Goal: Task Accomplishment & Management: Manage account settings

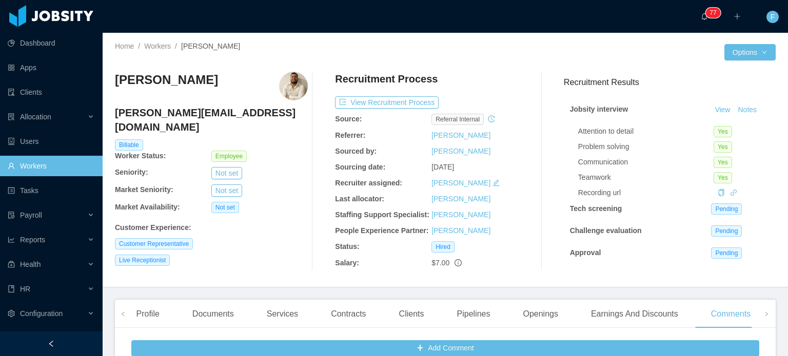
scroll to position [249, 0]
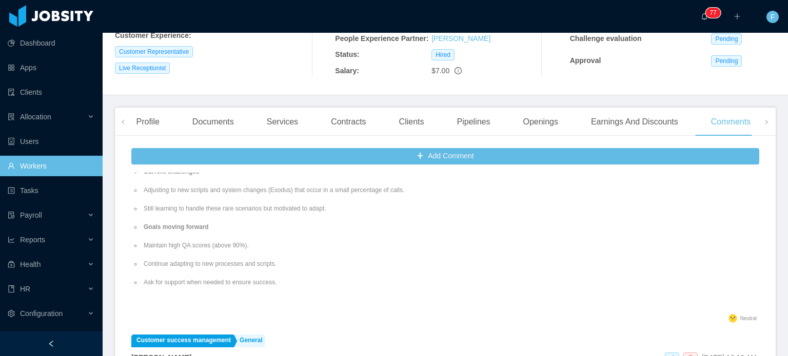
click at [490, 235] on ul "[PERSON_NAME] was very sick with flu-like symptoms (headache, congestion, etc.)…" at bounding box center [350, 144] width 439 height 305
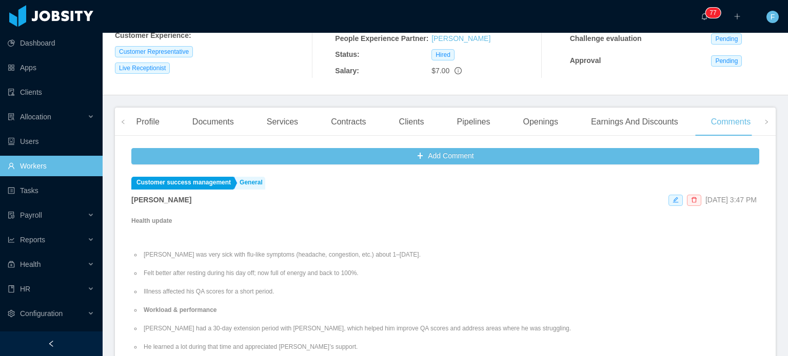
scroll to position [0, 0]
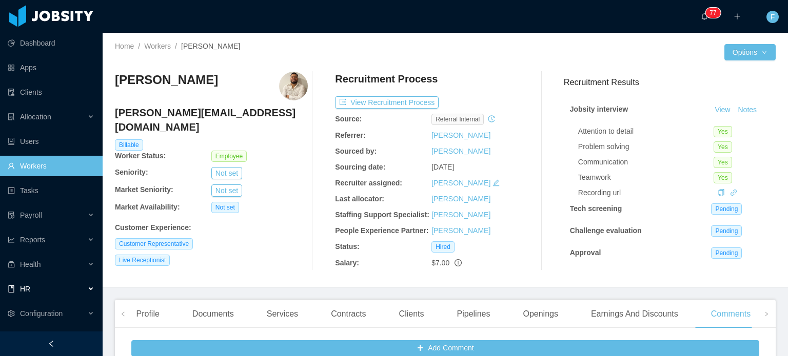
click at [56, 290] on div "HR" at bounding box center [51, 289] width 103 height 21
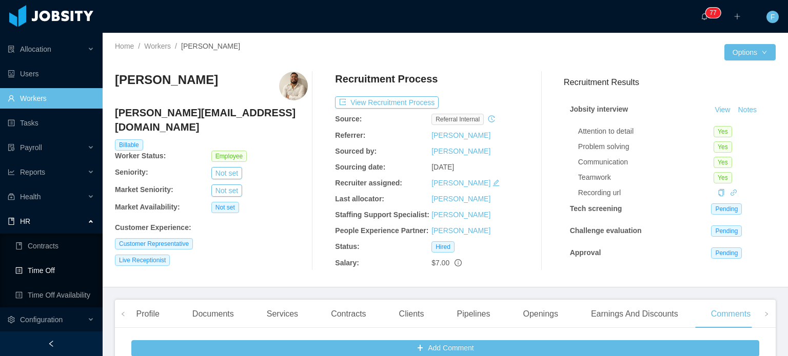
click at [58, 273] on link "Time Off" at bounding box center [54, 270] width 79 height 21
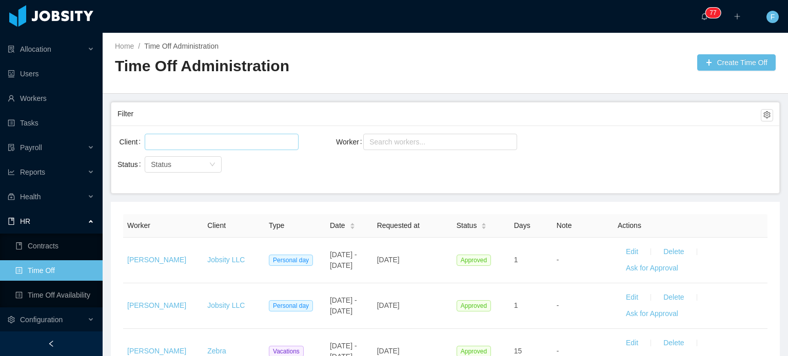
click at [240, 135] on div at bounding box center [220, 141] width 145 height 15
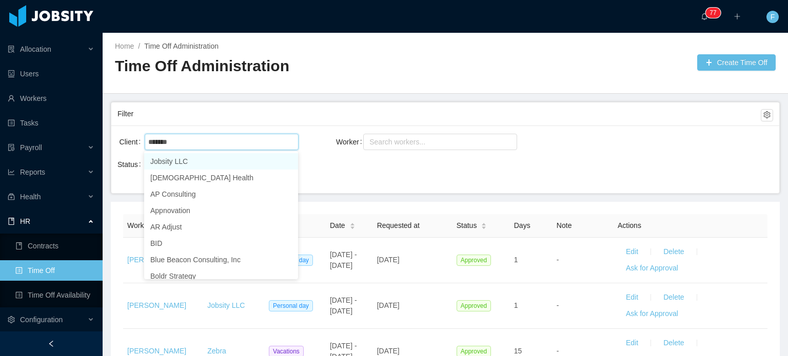
type input "********"
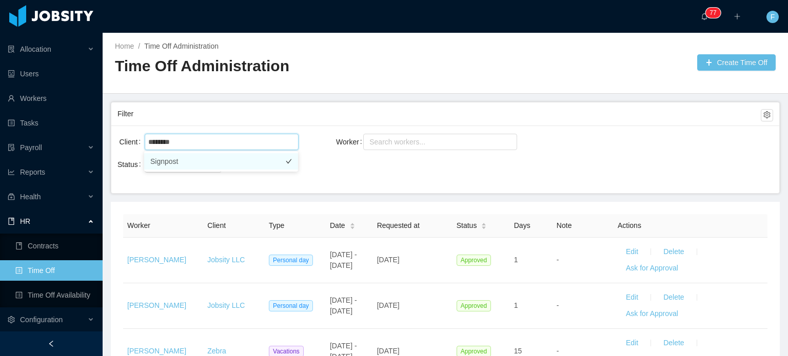
click at [203, 163] on li "Signpost" at bounding box center [221, 161] width 154 height 16
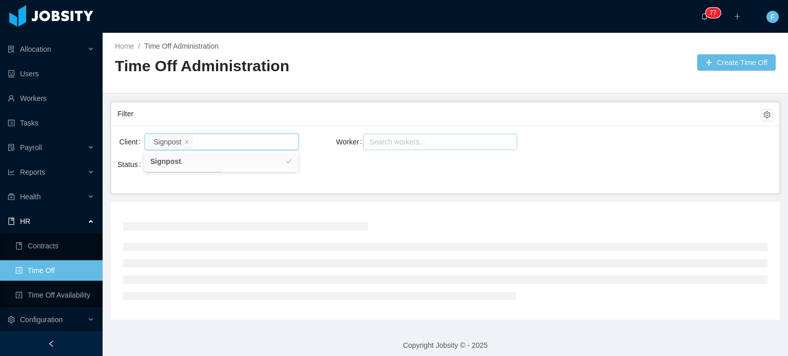
click at [409, 138] on div "Search workers..." at bounding box center [435, 142] width 132 height 10
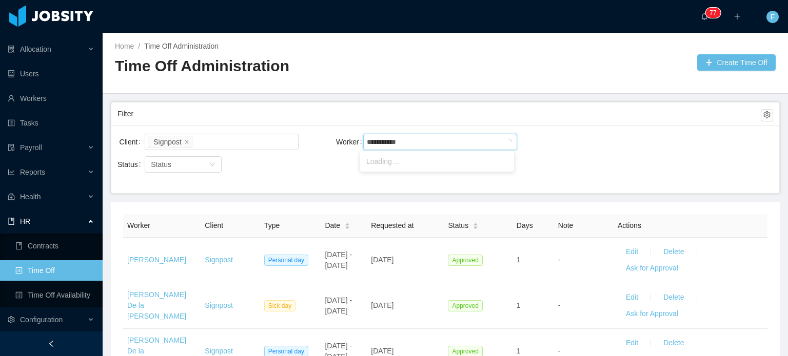
type input "**********"
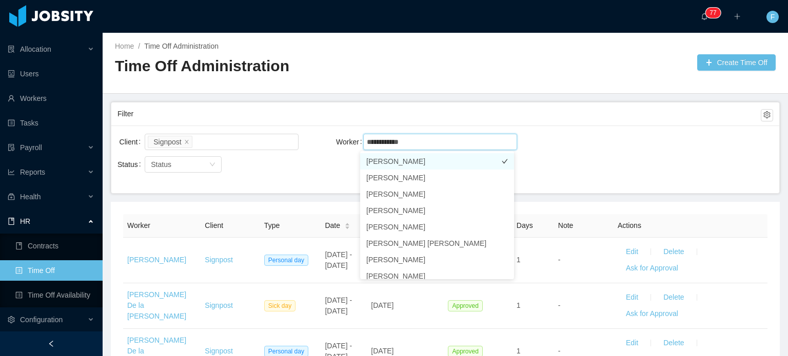
click at [458, 163] on li "[PERSON_NAME]" at bounding box center [437, 161] width 154 height 16
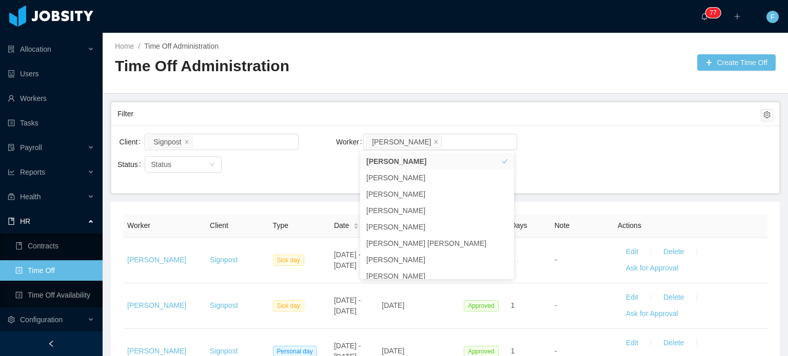
click at [628, 163] on div "Client Signpost Worker Search workers... Sebastian Velasquez" at bounding box center [444, 148] width 655 height 33
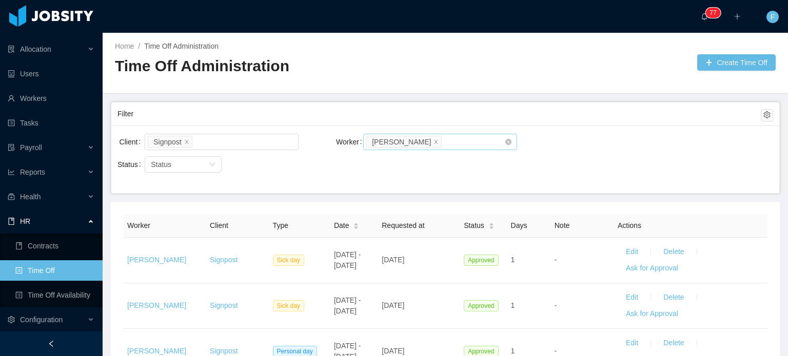
click at [441, 141] on li "[PERSON_NAME]" at bounding box center [403, 142] width 75 height 12
click at [438, 142] on icon "icon: close" at bounding box center [436, 141] width 4 height 4
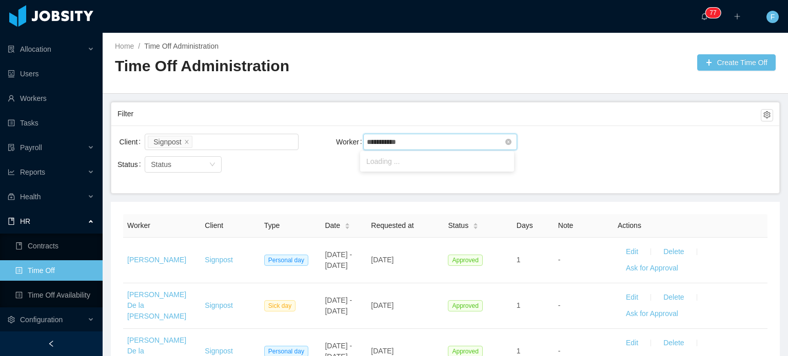
type input "**********"
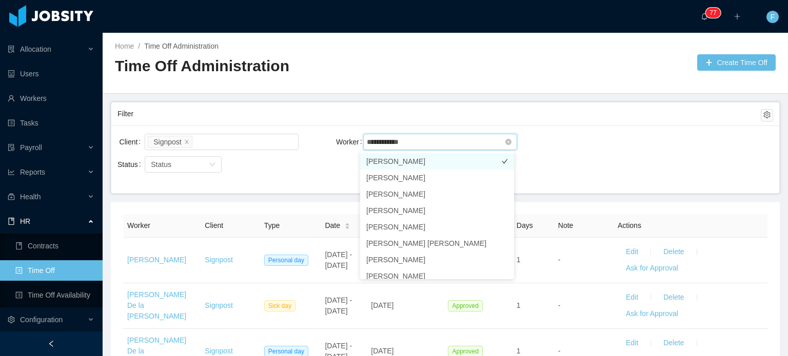
click at [428, 163] on li "[PERSON_NAME]" at bounding box center [437, 161] width 154 height 16
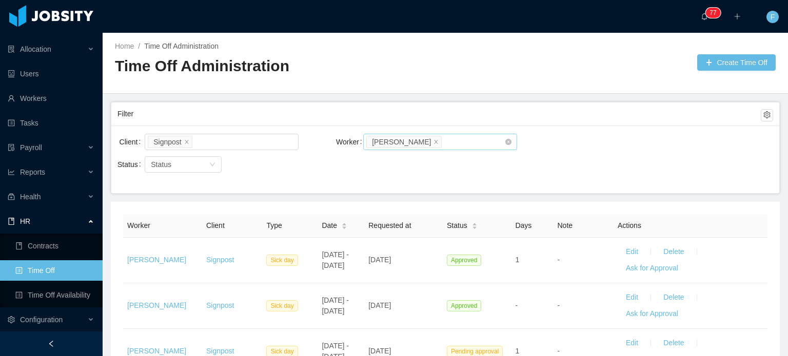
click at [563, 167] on div "Client Signpost Worker Search workers... Laura Ospina Status Status" at bounding box center [445, 160] width 668 height 68
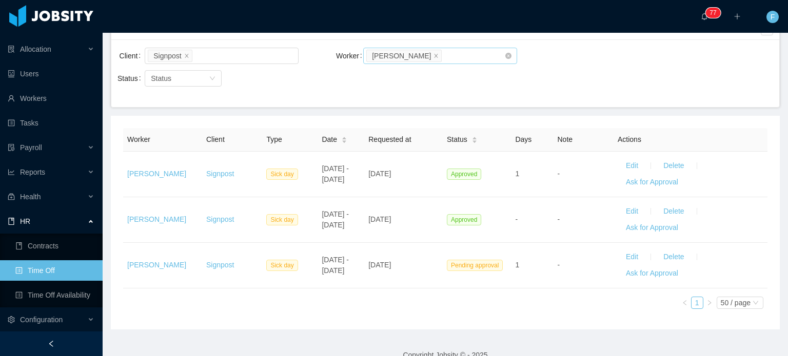
scroll to position [88, 0]
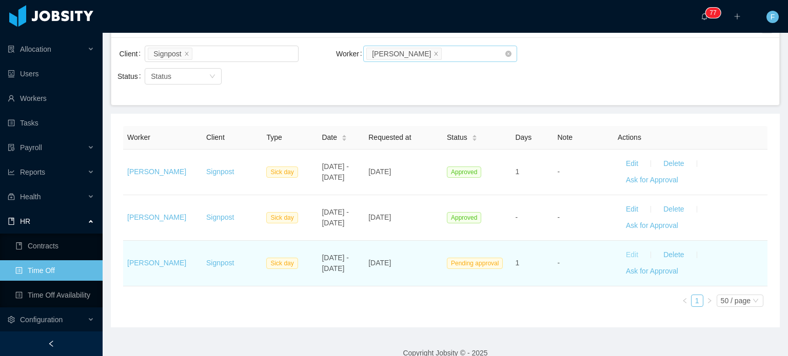
click at [621, 257] on button "Edit" at bounding box center [631, 255] width 29 height 16
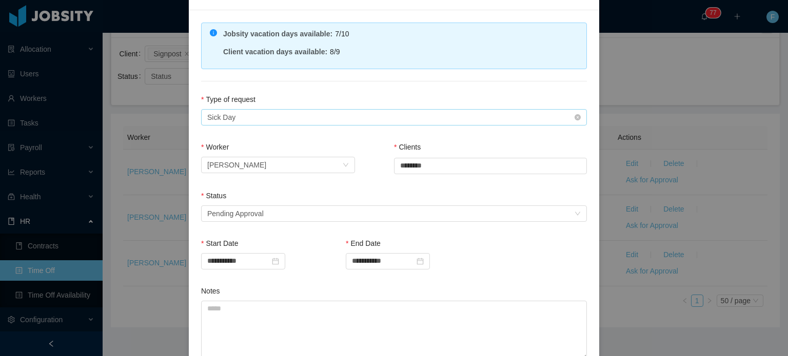
scroll to position [70, 0]
click at [287, 211] on div "Select status Pending Approval" at bounding box center [390, 213] width 367 height 15
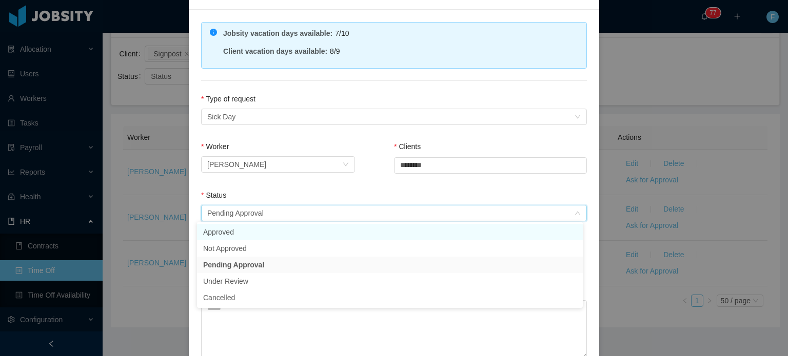
click at [253, 229] on li "Approved" at bounding box center [390, 232] width 386 height 16
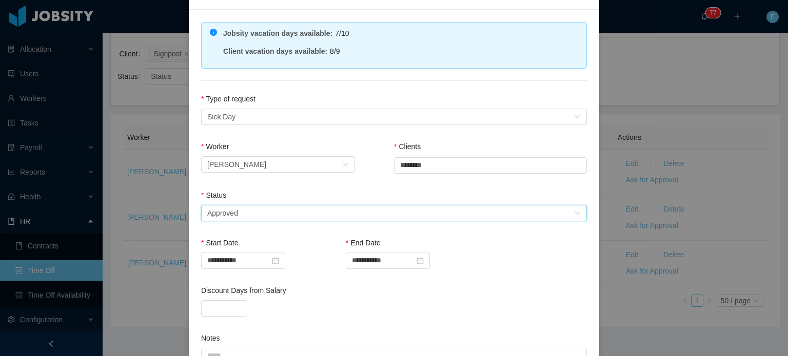
scroll to position [211, 0]
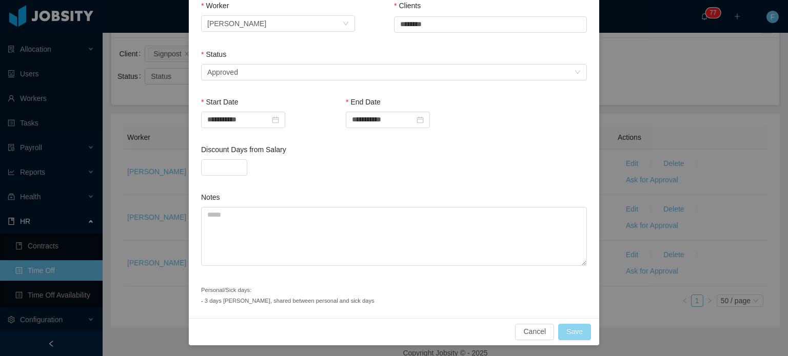
click at [561, 327] on button "Save" at bounding box center [574, 332] width 33 height 16
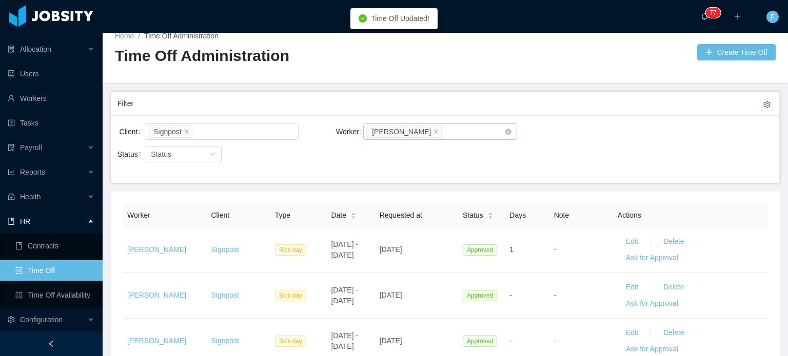
scroll to position [0, 0]
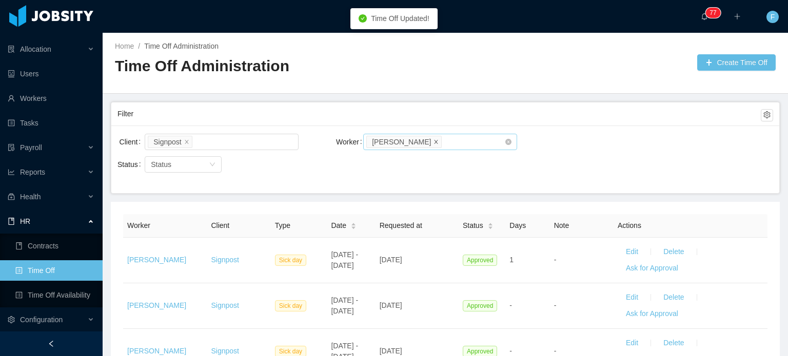
click at [433, 138] on span at bounding box center [435, 141] width 5 height 9
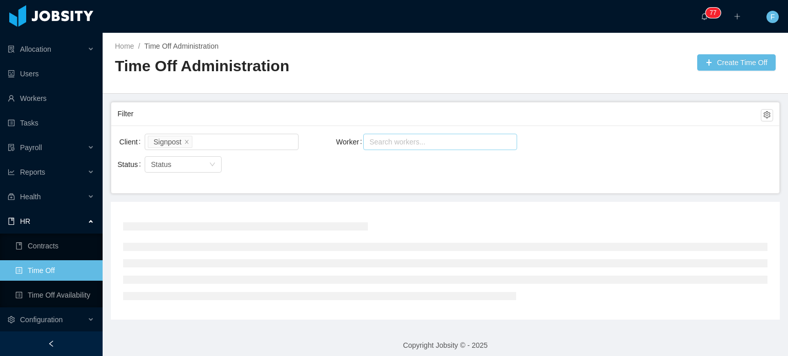
click at [413, 138] on div "Search workers..." at bounding box center [435, 142] width 132 height 10
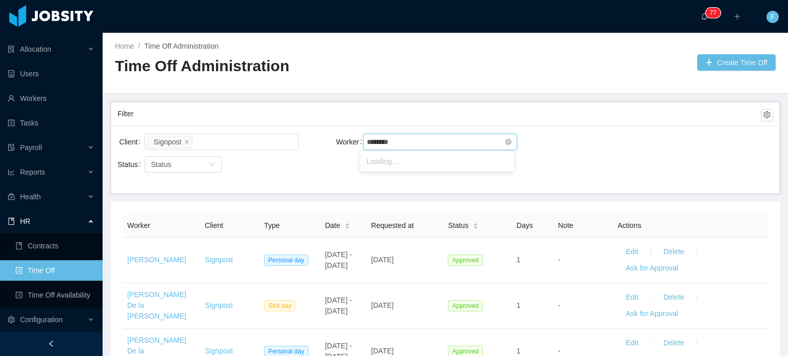
type input "*********"
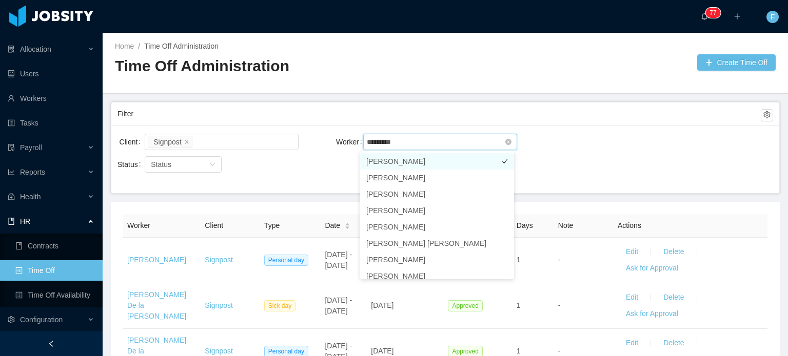
click at [388, 166] on li "[PERSON_NAME]" at bounding box center [437, 161] width 154 height 16
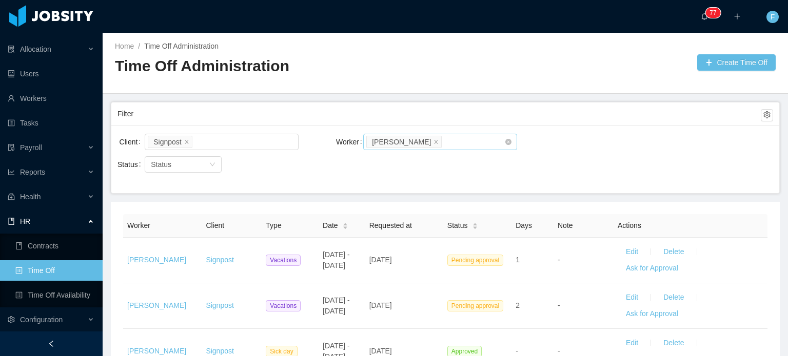
click at [603, 165] on div "Client Signpost Worker Search workers... Kelly Acosta Status Status" at bounding box center [445, 160] width 668 height 68
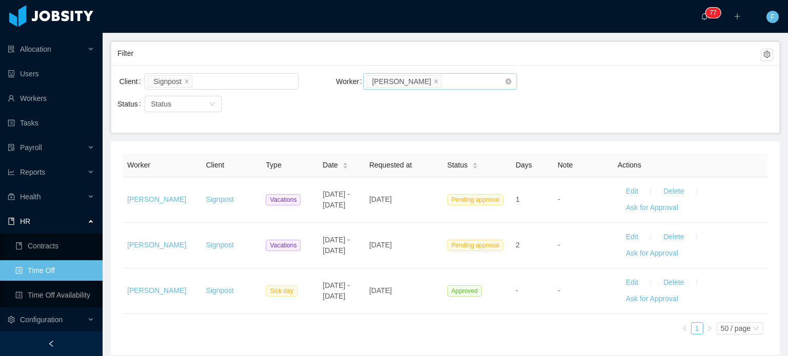
scroll to position [62, 0]
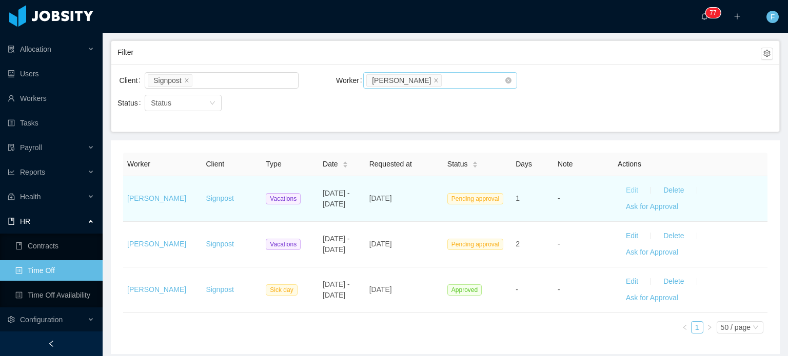
click at [621, 189] on button "Edit" at bounding box center [631, 191] width 29 height 16
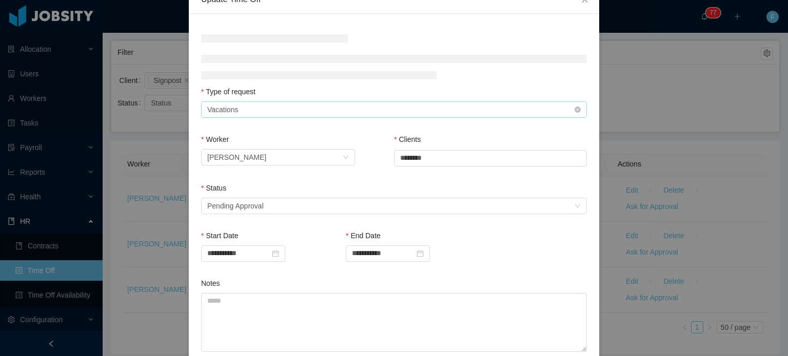
scroll to position [73, 0]
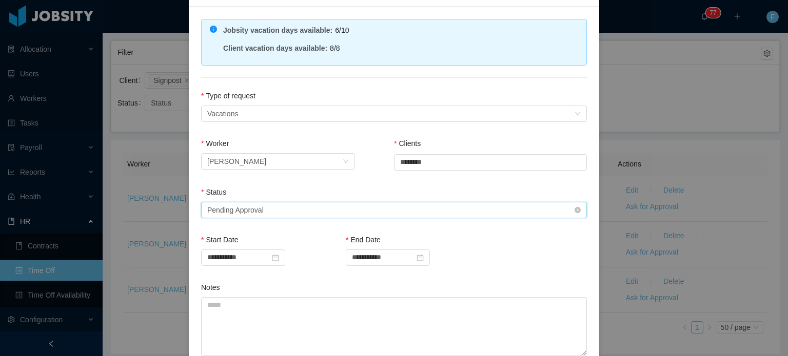
click at [426, 205] on div "Select status Pending Approval" at bounding box center [390, 210] width 367 height 15
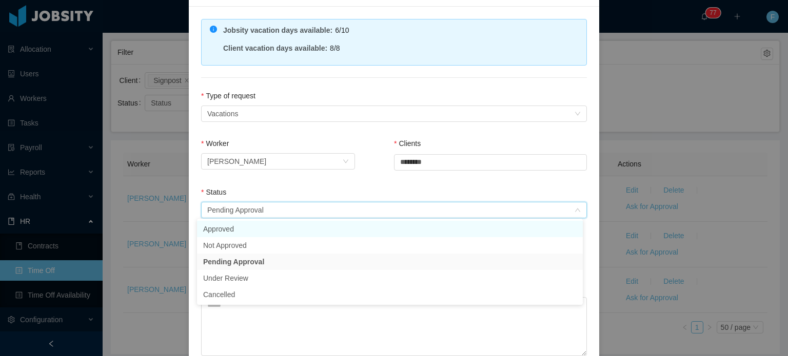
click at [260, 229] on li "Approved" at bounding box center [390, 229] width 386 height 16
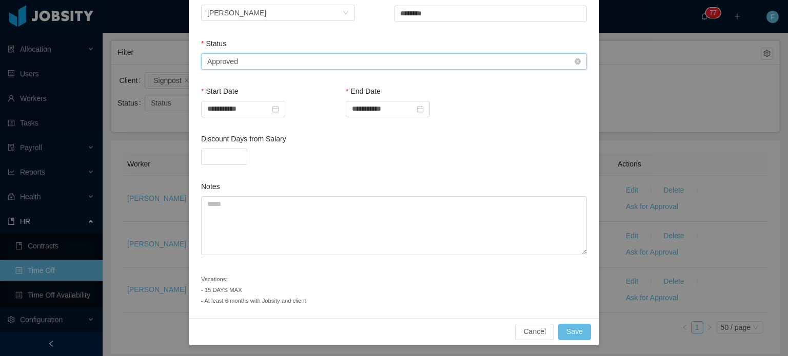
scroll to position [221, 0]
click at [572, 331] on button "Save" at bounding box center [574, 333] width 33 height 16
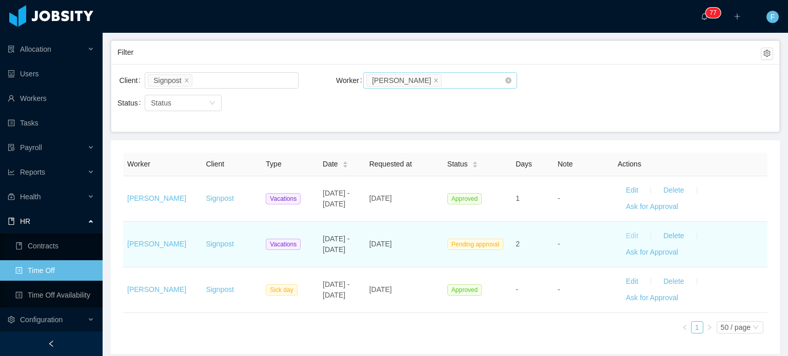
click at [629, 235] on button "Edit" at bounding box center [631, 236] width 29 height 16
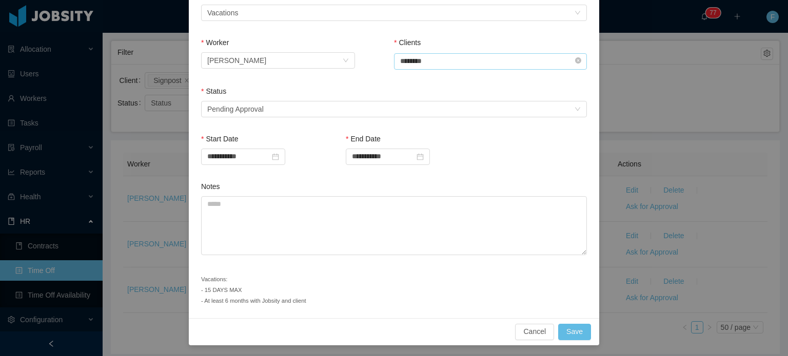
scroll to position [161, 0]
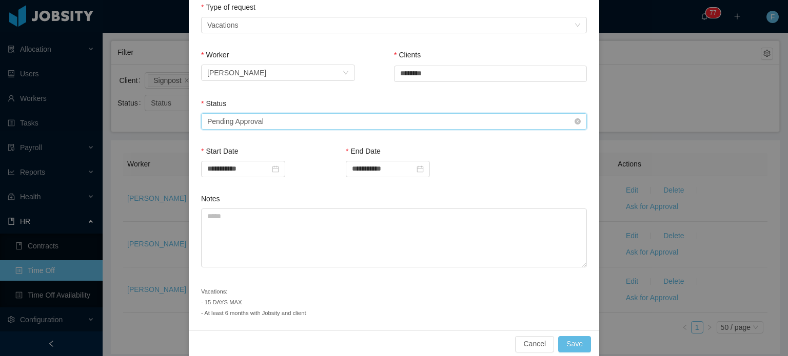
click at [513, 121] on div "Select status Pending Approval" at bounding box center [390, 121] width 367 height 15
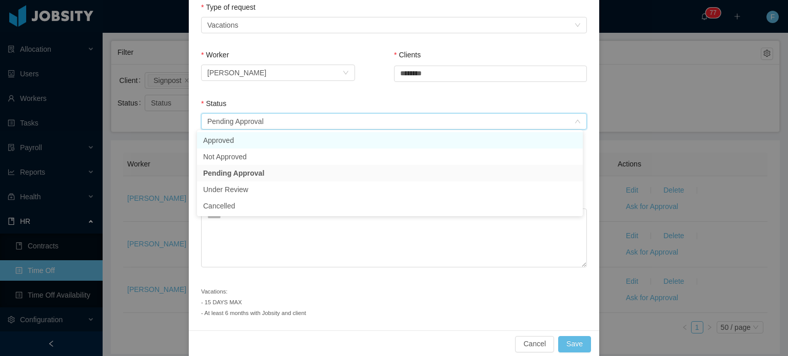
click at [279, 145] on li "Approved" at bounding box center [390, 140] width 386 height 16
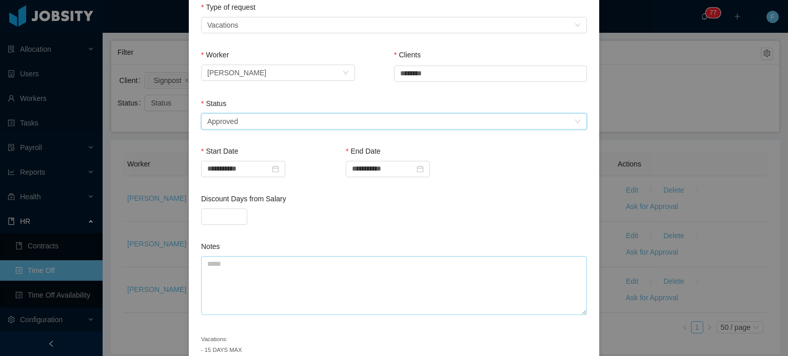
scroll to position [221, 0]
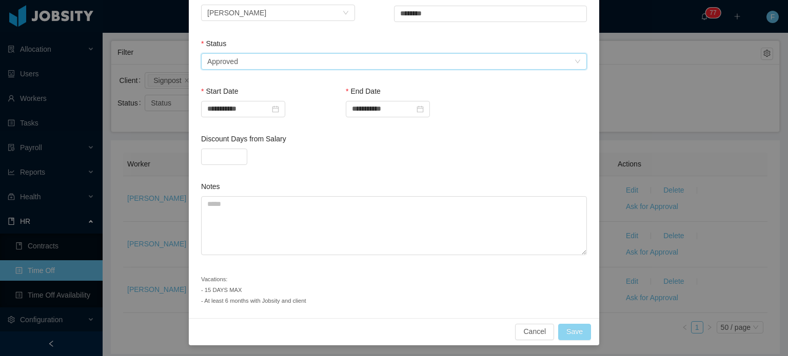
click at [568, 337] on button "Save" at bounding box center [574, 332] width 33 height 16
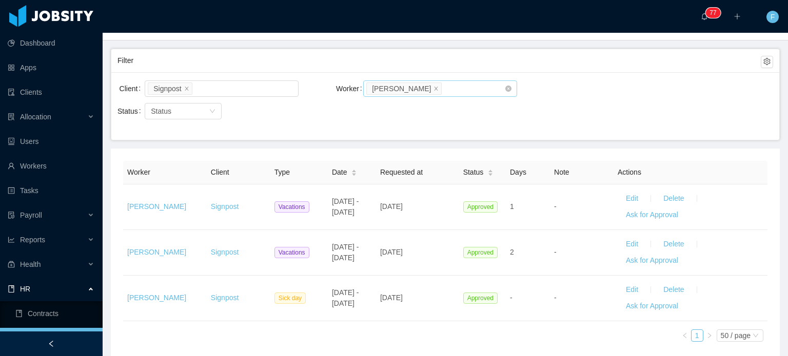
scroll to position [78, 0]
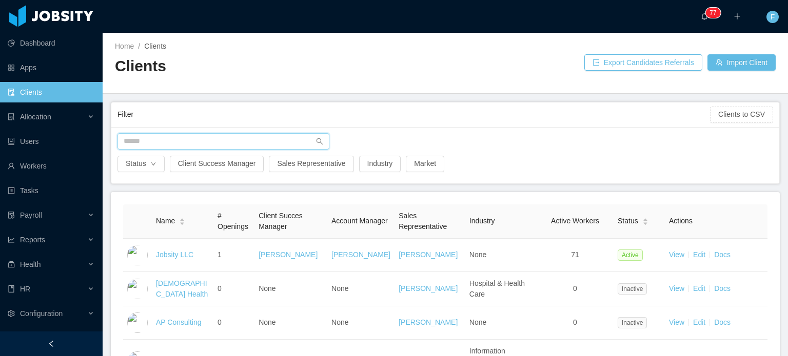
click at [188, 133] on input "text" at bounding box center [223, 141] width 212 height 16
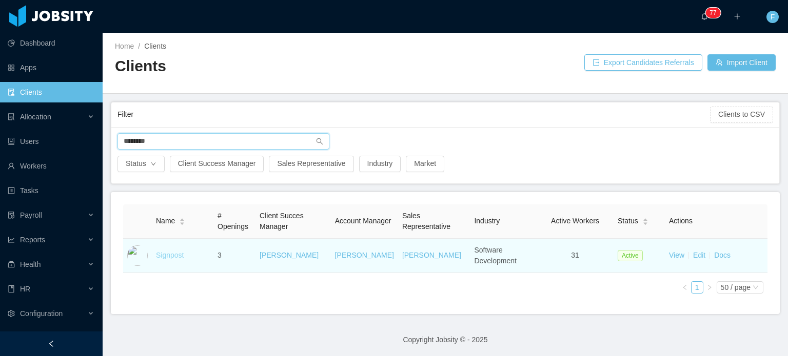
type input "********"
click at [178, 251] on link "Signpost" at bounding box center [170, 255] width 28 height 8
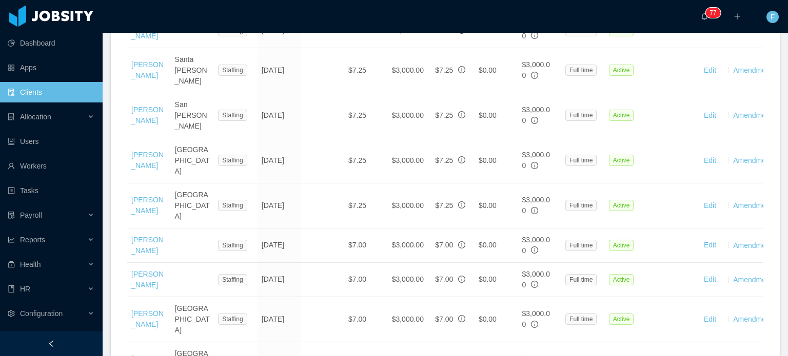
scroll to position [1221, 0]
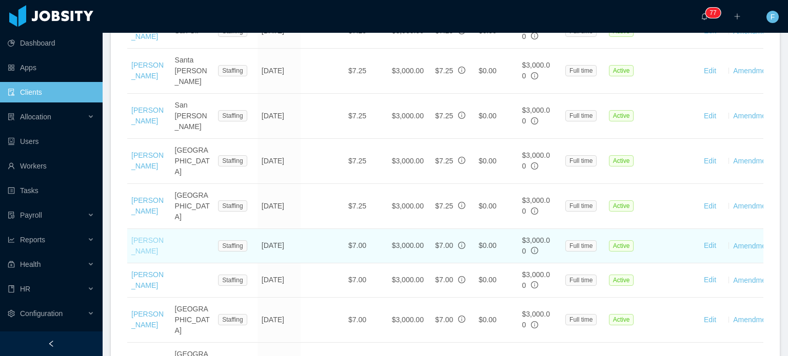
click at [142, 236] on link "[PERSON_NAME]" at bounding box center [147, 245] width 32 height 19
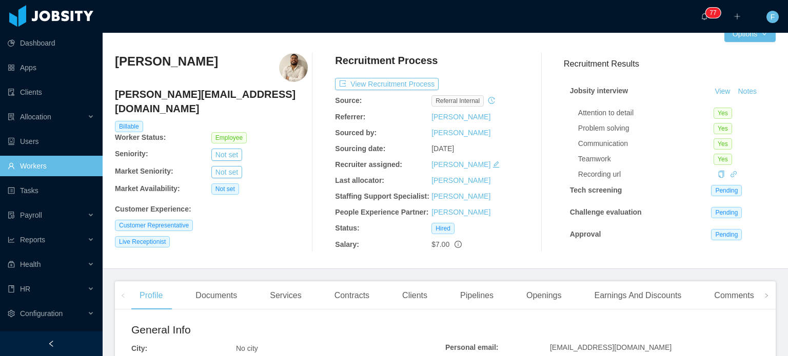
scroll to position [18, 0]
click at [624, 293] on div "Earnings And Discounts" at bounding box center [638, 295] width 104 height 29
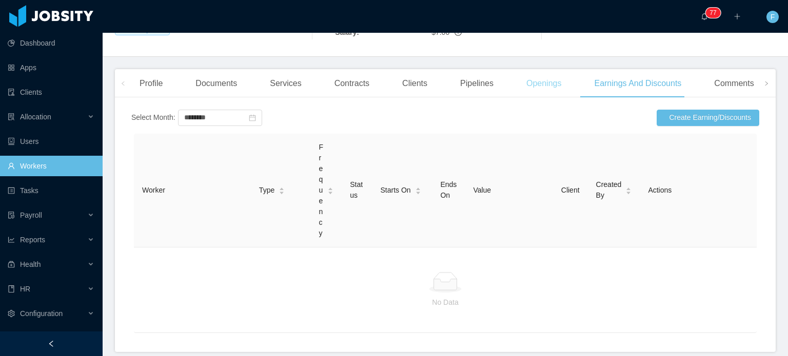
scroll to position [236, 0]
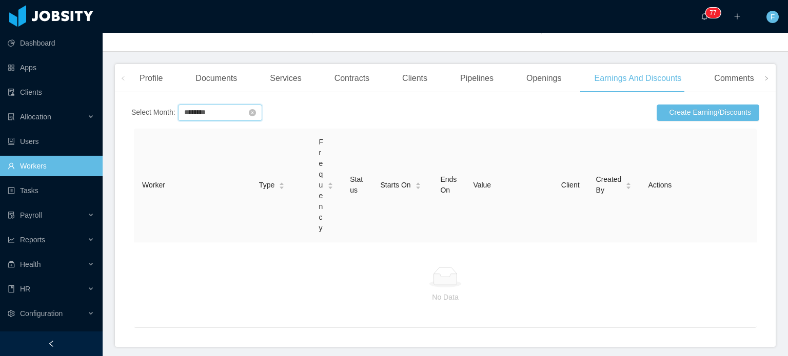
click at [202, 111] on input "********" at bounding box center [220, 113] width 84 height 16
click at [299, 209] on link "Sep" at bounding box center [296, 204] width 21 height 12
type input "********"
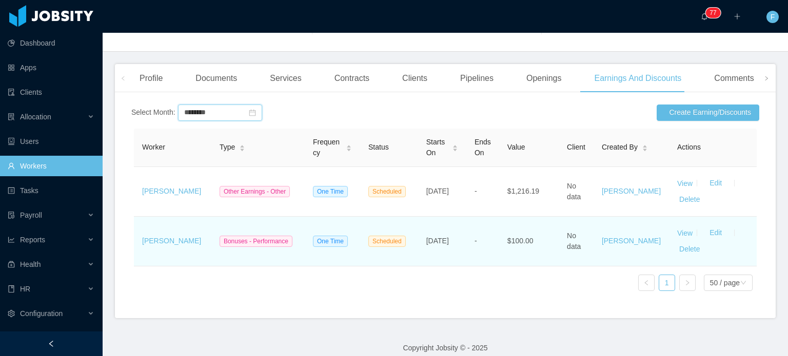
scroll to position [254, 0]
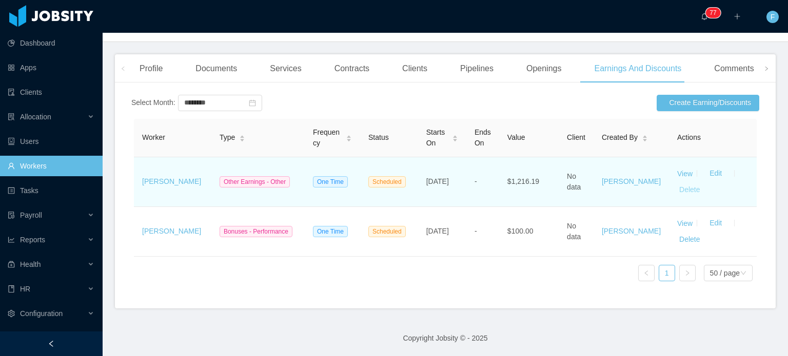
click at [679, 185] on button "Delete" at bounding box center [689, 190] width 25 height 16
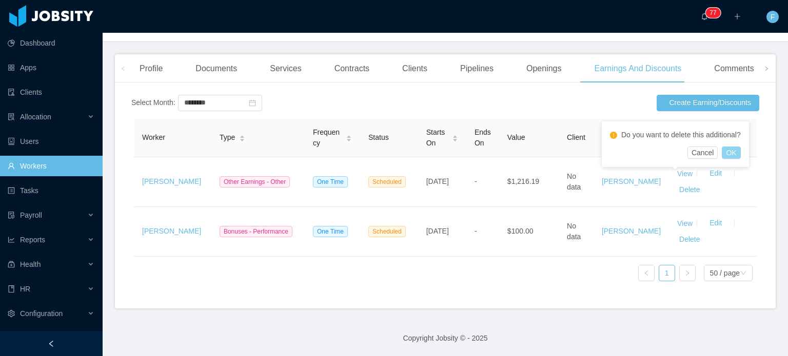
click at [728, 152] on button "OK" at bounding box center [730, 153] width 18 height 12
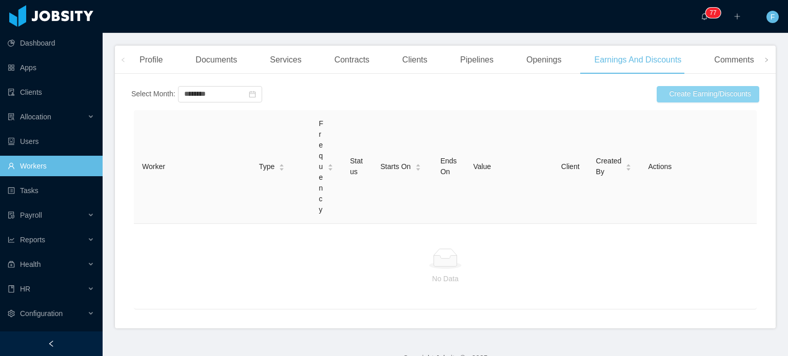
click at [674, 96] on button "Create Earning/Discounts" at bounding box center [707, 94] width 103 height 16
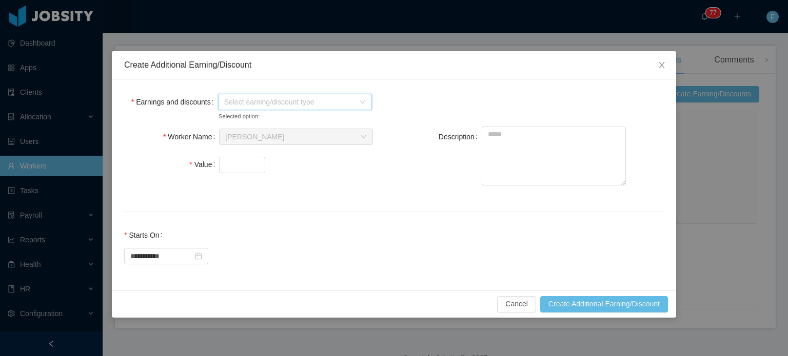
click at [351, 98] on span "Select earning/discount type" at bounding box center [289, 102] width 130 height 10
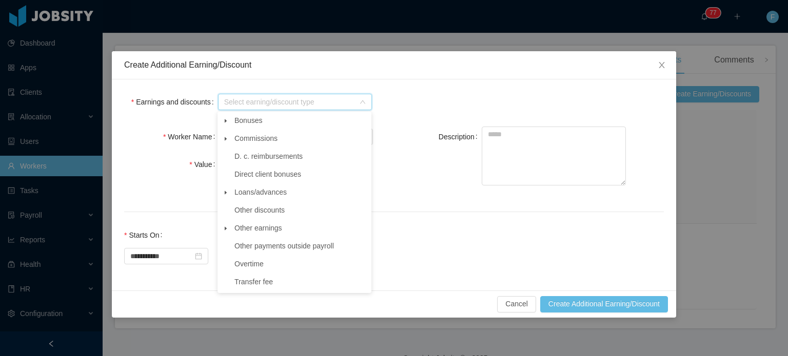
click at [226, 229] on icon "icon: caret-down" at bounding box center [225, 228] width 5 height 5
click at [257, 253] on span "Other" at bounding box center [305, 246] width 128 height 14
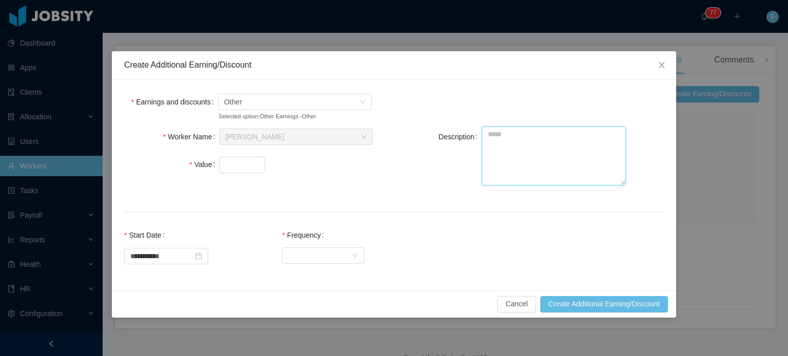
click at [531, 142] on textarea "Description" at bounding box center [553, 156] width 144 height 59
paste textarea "**********"
type textarea "**********"
click at [237, 166] on input "Value" at bounding box center [241, 164] width 45 height 15
type input "*******"
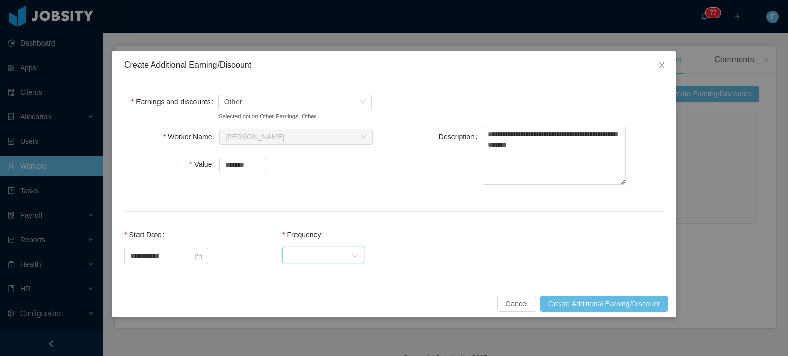
click at [321, 253] on div "Select Frequency" at bounding box center [319, 255] width 63 height 15
click at [178, 258] on input "**********" at bounding box center [166, 256] width 84 height 16
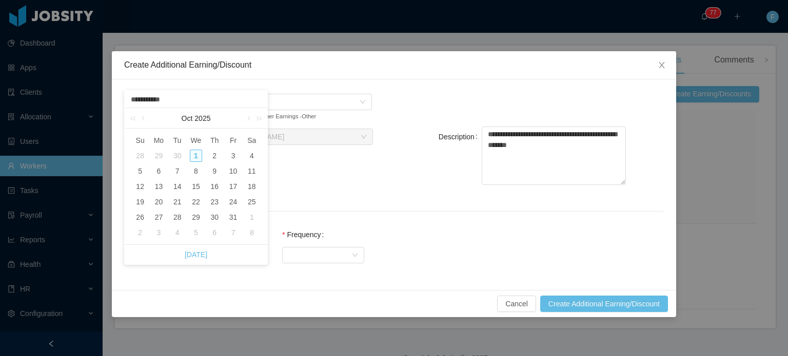
click at [178, 155] on div "30" at bounding box center [177, 156] width 12 height 12
type input "**********"
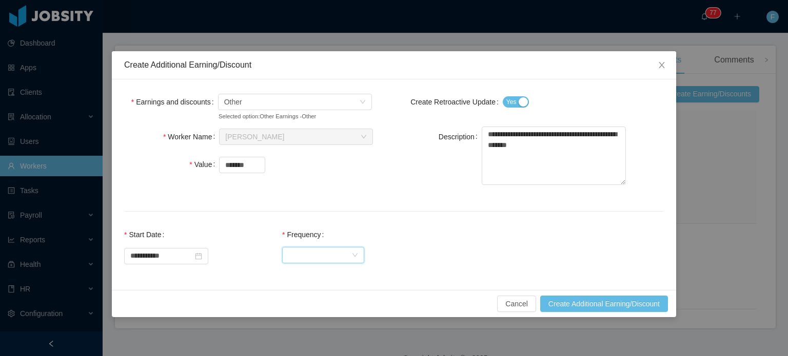
click at [351, 258] on div "Select Frequency" at bounding box center [319, 255] width 63 height 15
click at [335, 272] on li "One Time" at bounding box center [332, 276] width 82 height 16
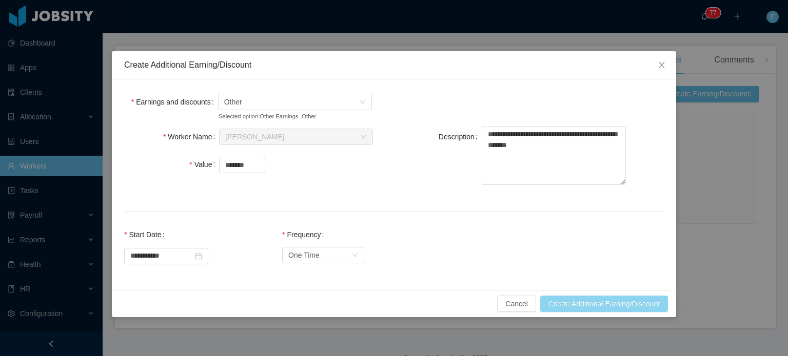
click at [612, 309] on button "Create Additional Earning/Discount" at bounding box center [604, 304] width 128 height 16
